Goal: Information Seeking & Learning: Learn about a topic

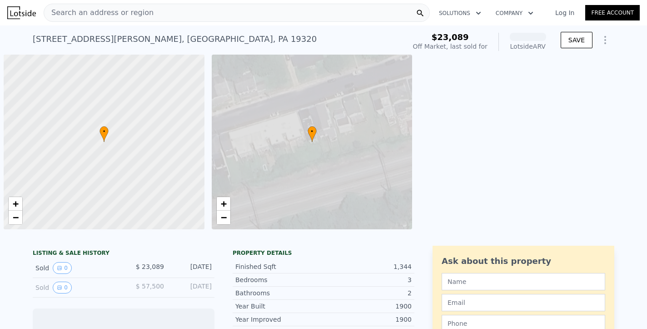
scroll to position [0, 4]
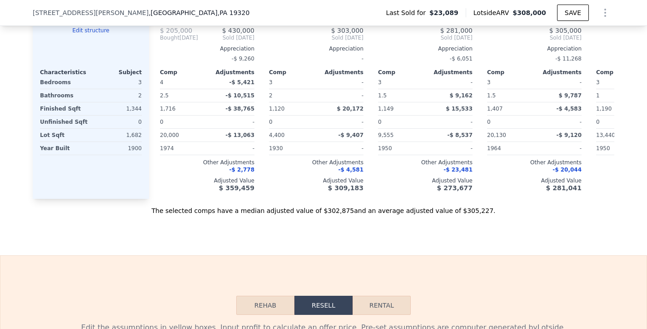
scroll to position [882, 0]
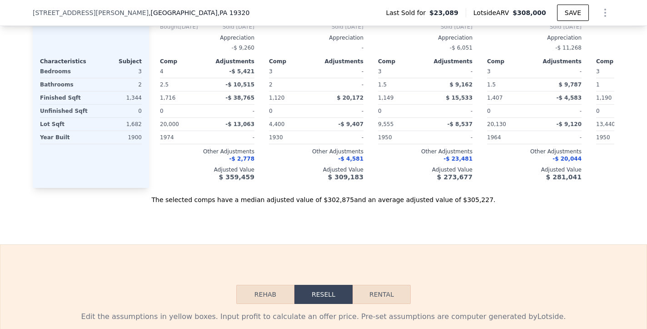
click at [269, 302] on button "Rehab" at bounding box center [265, 294] width 58 height 19
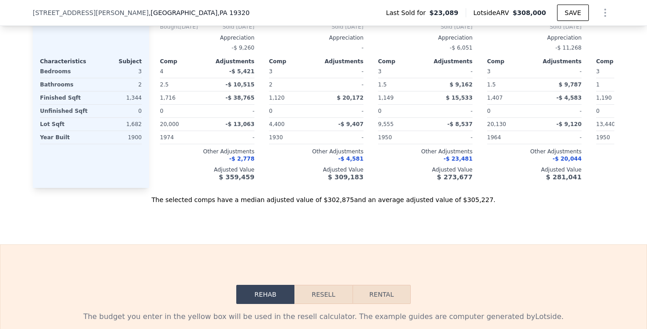
click at [269, 302] on button "Rehab" at bounding box center [265, 294] width 58 height 19
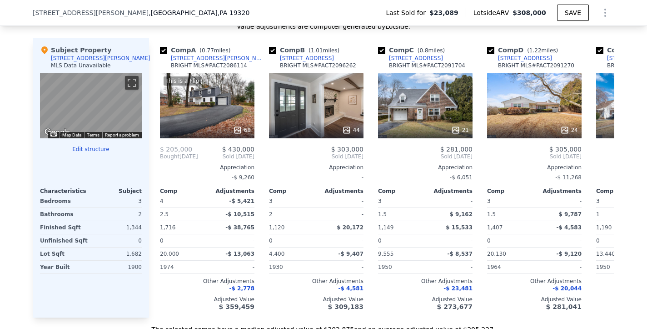
scroll to position [737, 0]
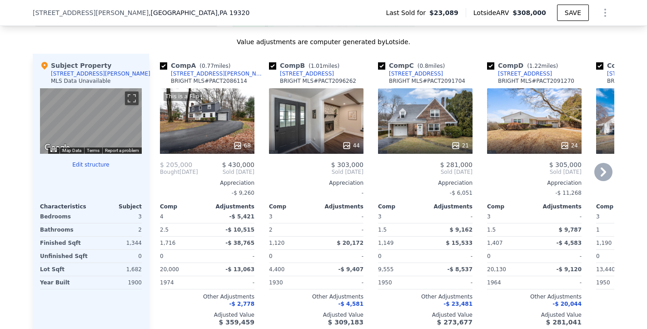
click at [607, 180] on icon at bounding box center [604, 172] width 18 height 18
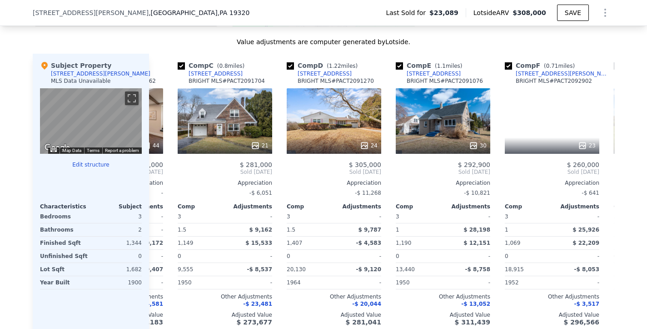
scroll to position [0, 218]
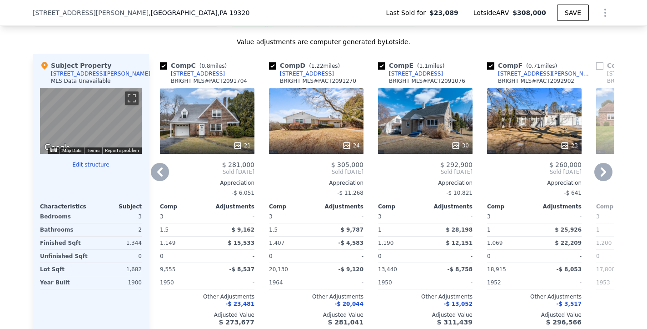
click at [607, 181] on icon at bounding box center [604, 172] width 18 height 18
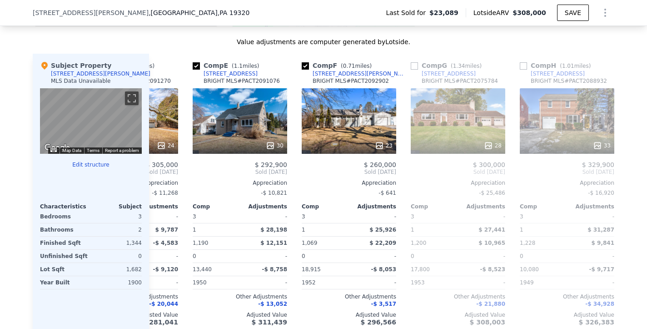
scroll to position [0, 436]
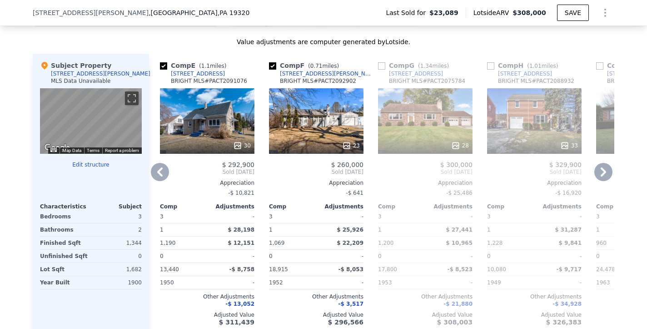
click at [607, 181] on icon at bounding box center [604, 172] width 18 height 18
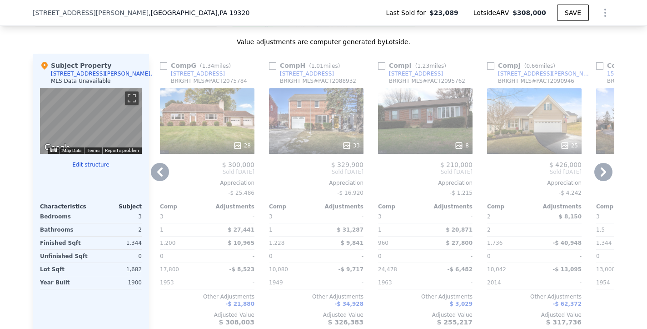
click at [605, 181] on icon at bounding box center [604, 172] width 18 height 18
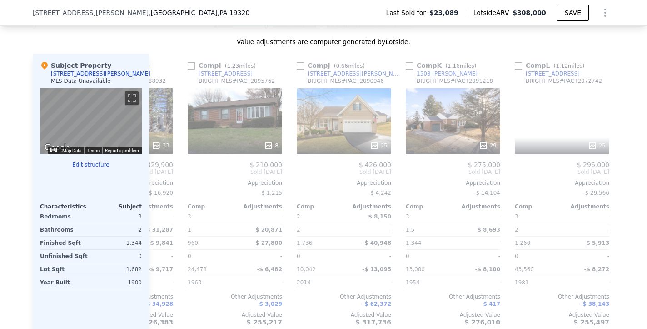
scroll to position [0, 865]
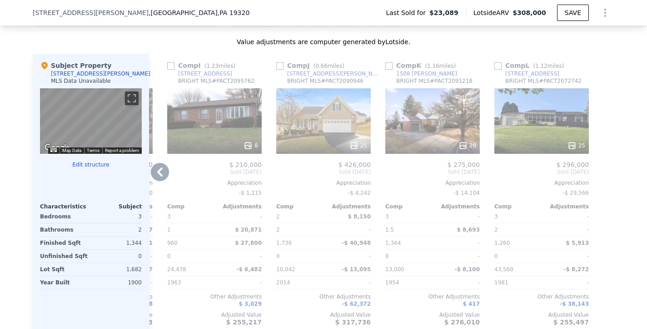
click at [161, 179] on icon at bounding box center [160, 172] width 18 height 18
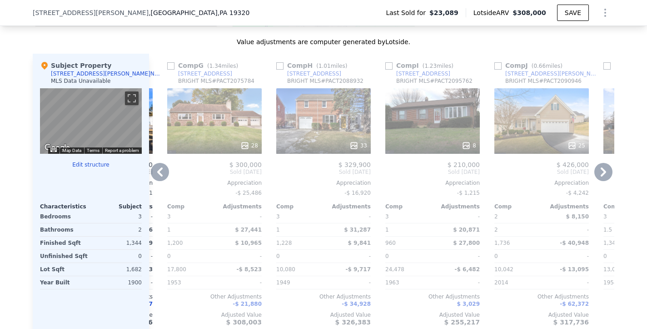
click at [161, 179] on icon at bounding box center [160, 172] width 18 height 18
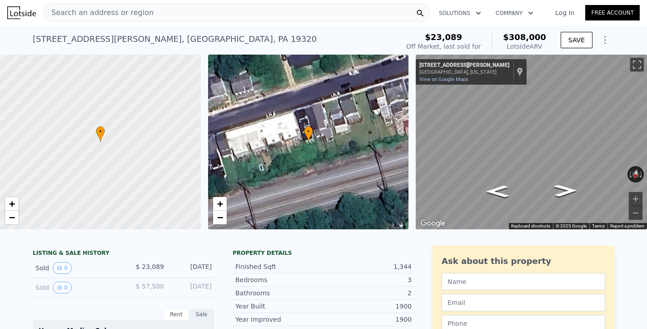
scroll to position [0, 0]
click at [118, 12] on div "Search an address or region Solutions Company Open main menu Log In Free Accoun…" at bounding box center [323, 164] width 647 height 329
click at [88, 8] on span "Search an address or region" at bounding box center [99, 12] width 110 height 11
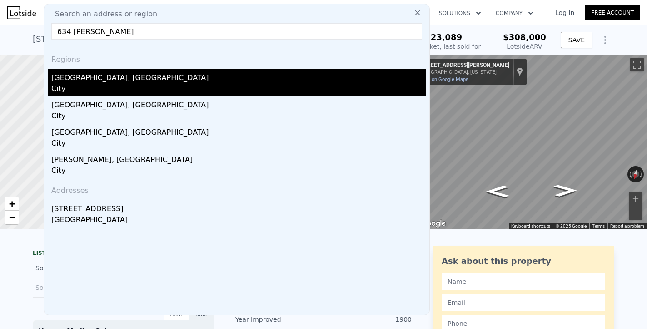
type input "634 [PERSON_NAME]"
click at [66, 78] on div "[GEOGRAPHIC_DATA], [GEOGRAPHIC_DATA]" at bounding box center [238, 76] width 375 height 15
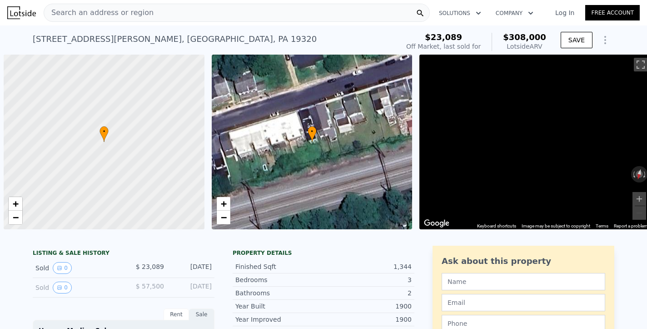
scroll to position [0, 4]
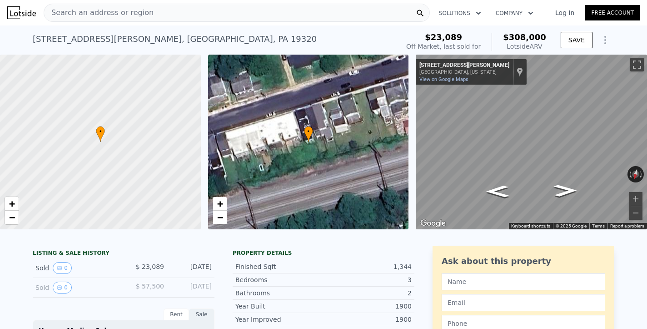
click at [106, 9] on span "Search an address or region" at bounding box center [99, 12] width 110 height 11
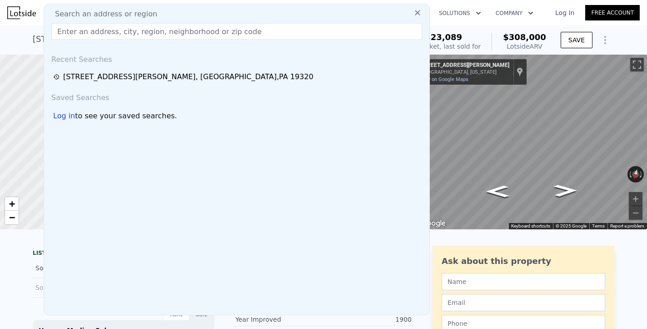
click at [92, 30] on input "text" at bounding box center [236, 31] width 371 height 16
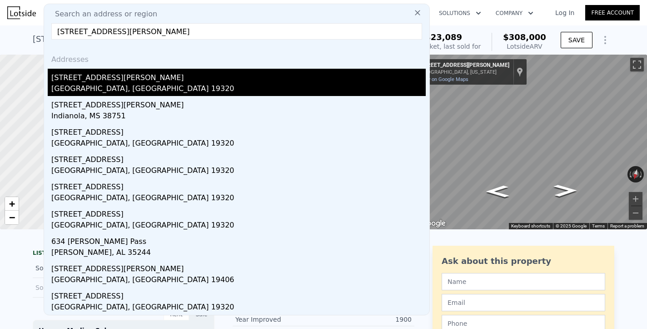
type input "[STREET_ADDRESS][PERSON_NAME]"
click at [82, 85] on div "[GEOGRAPHIC_DATA], [GEOGRAPHIC_DATA] 19320" at bounding box center [238, 89] width 375 height 13
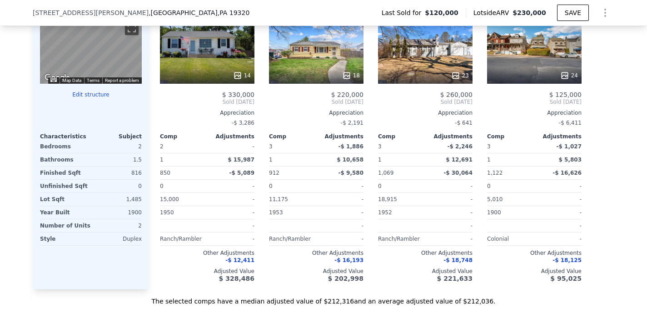
scroll to position [959, 0]
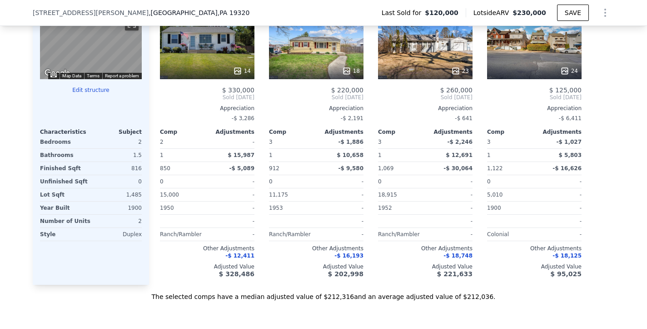
click at [546, 50] on div "24" at bounding box center [534, 46] width 95 height 65
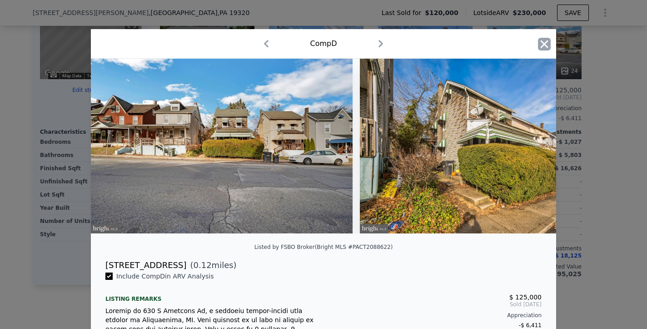
click at [545, 44] on icon "button" at bounding box center [545, 44] width 8 height 8
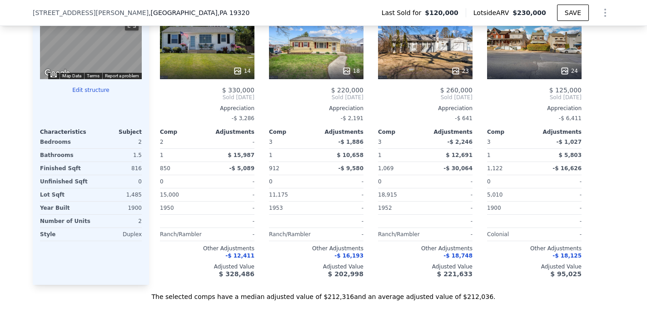
click at [25, 108] on div "We found 4 sales that match your search Filters Map Prices Modify Comp Filters …" at bounding box center [323, 37] width 647 height 525
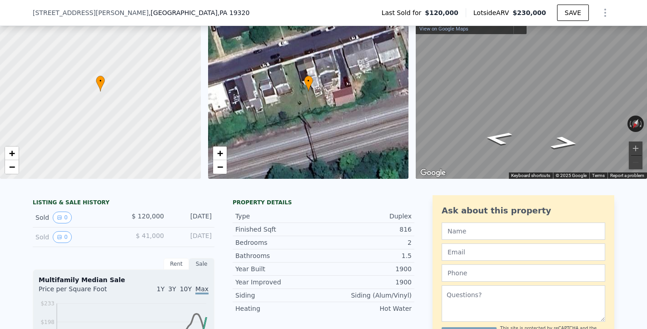
scroll to position [-13, 0]
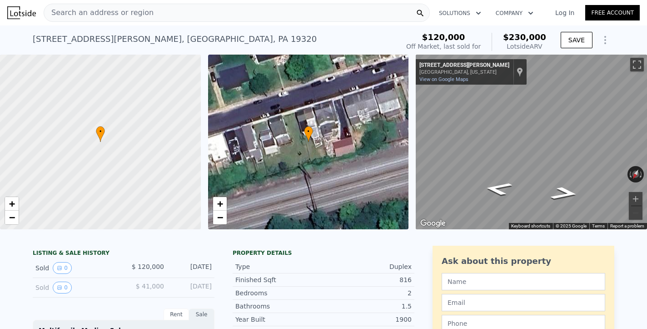
click at [120, 12] on div "Search an address or region Solutions Company Open main menu Log In Free Accoun…" at bounding box center [323, 164] width 647 height 329
click at [146, 13] on div "Search an address or region Solutions Company Open main menu Log In Free Accoun…" at bounding box center [323, 164] width 647 height 329
click at [157, 13] on div "Search an address or region" at bounding box center [237, 13] width 386 height 18
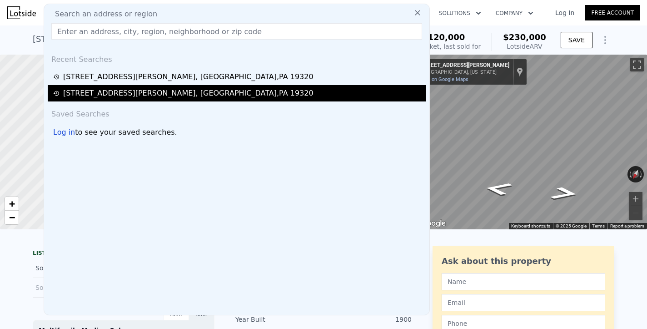
click at [134, 97] on div "[STREET_ADDRESS][PERSON_NAME]" at bounding box center [188, 93] width 250 height 11
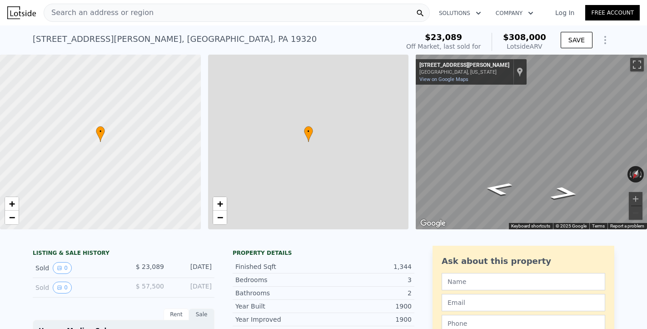
type input "$ 308,000"
type input "4"
type input "2.5"
type input "960"
type input "1736"
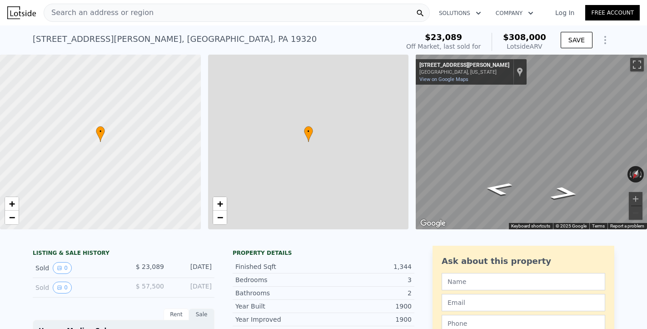
type input "4400"
type input "43560"
type input "$ 260,764"
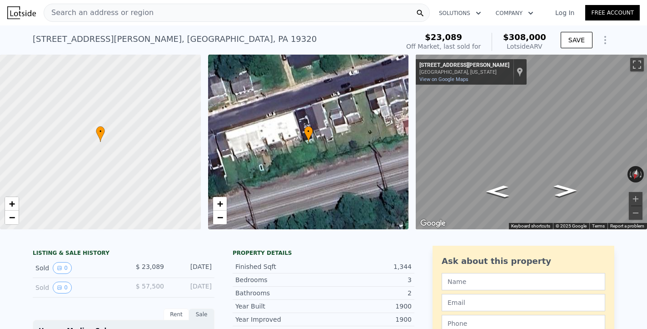
click at [148, 13] on div "Search an address or region" at bounding box center [237, 13] width 386 height 18
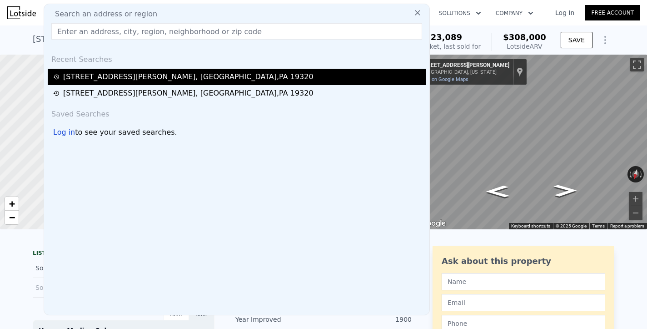
click at [109, 79] on div "[STREET_ADDRESS][PERSON_NAME]" at bounding box center [188, 76] width 250 height 11
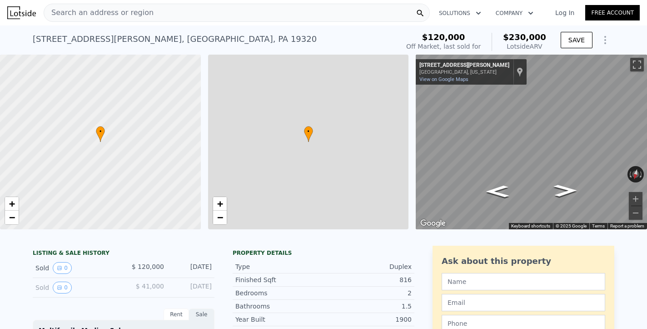
type input "$ 230,000"
type input "3"
type input "1"
type input "850"
type input "1122"
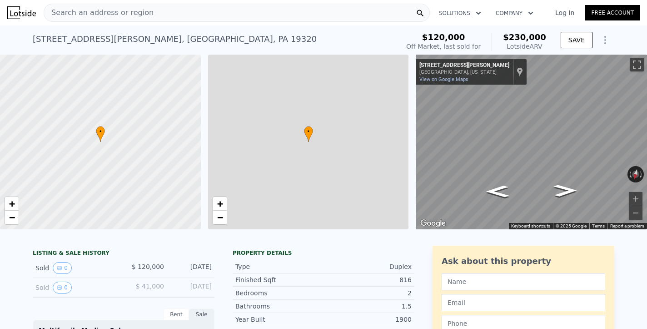
type input "5010"
type input "18915"
type input "$ 85,856"
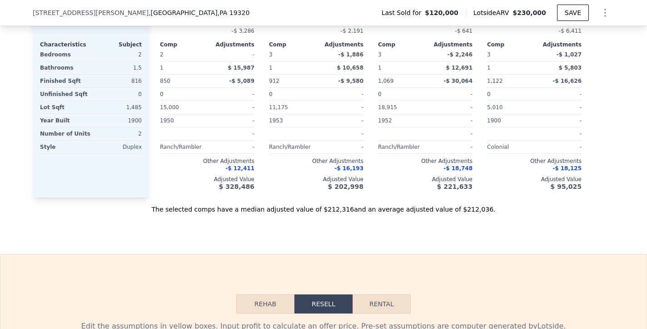
scroll to position [1050, 0]
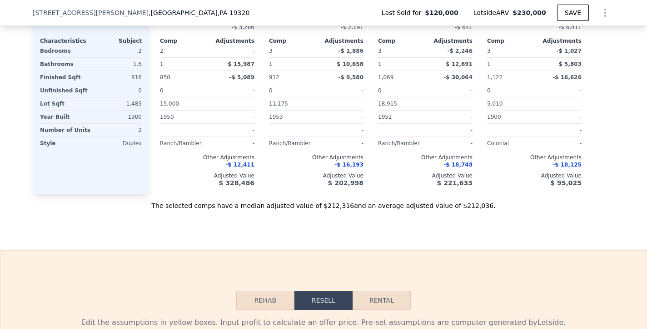
click at [378, 305] on button "Rental" at bounding box center [382, 299] width 58 height 19
select select "30"
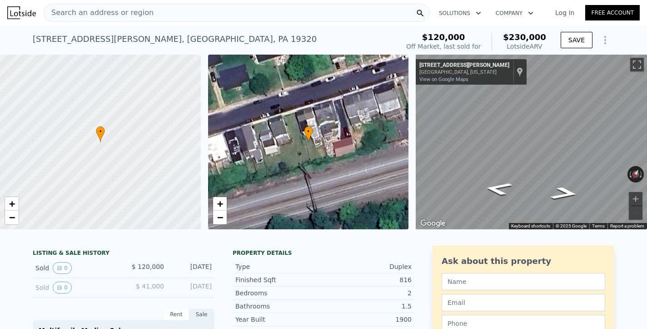
scroll to position [0, 0]
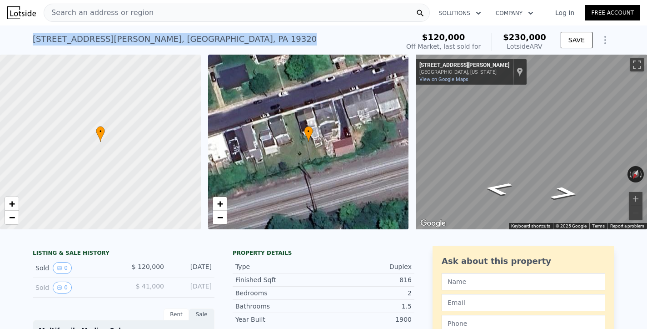
drag, startPoint x: 34, startPoint y: 39, endPoint x: 190, endPoint y: 40, distance: 155.9
click at [190, 40] on div "[STREET_ADDRESS][PERSON_NAME] Sold [DATE] for $120k (~ARV $230k )" at bounding box center [214, 41] width 363 height 25
copy div "[STREET_ADDRESS][PERSON_NAME] Sold [DATE] for $120k (~ARV $230k )"
